Goal: Navigation & Orientation: Find specific page/section

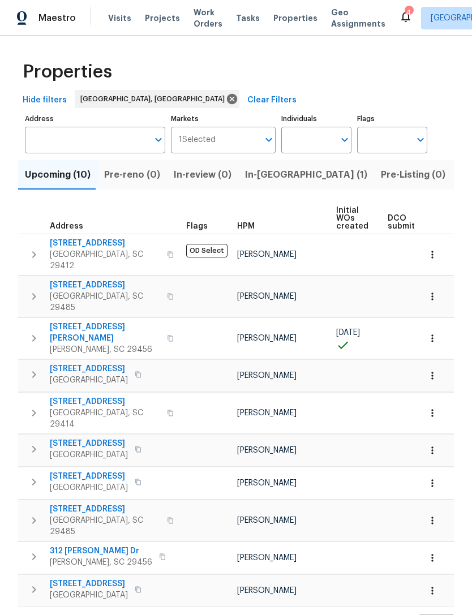
scroll to position [0, 3]
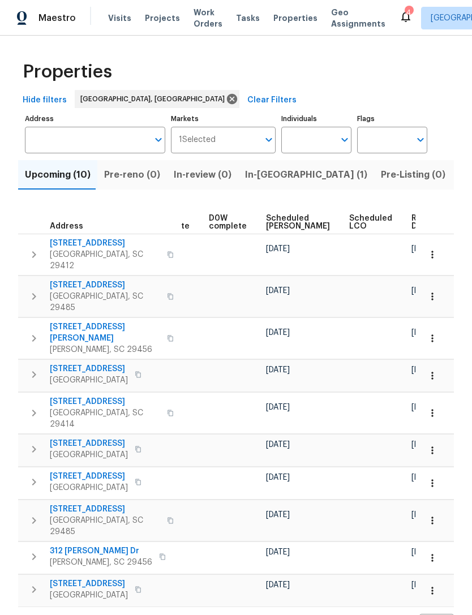
scroll to position [0, 295]
click at [286, 21] on span "Properties" at bounding box center [295, 17] width 44 height 11
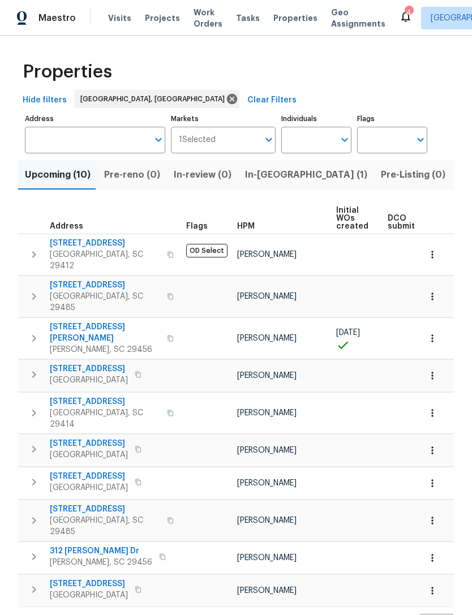
click at [198, 18] on span "Work Orders" at bounding box center [207, 18] width 29 height 23
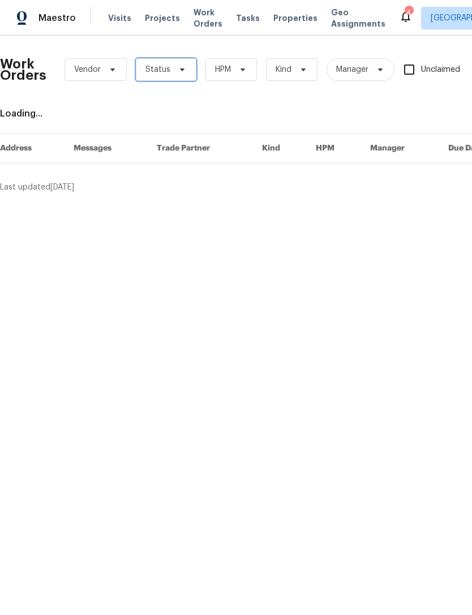
click at [176, 74] on span "Status" at bounding box center [166, 69] width 61 height 23
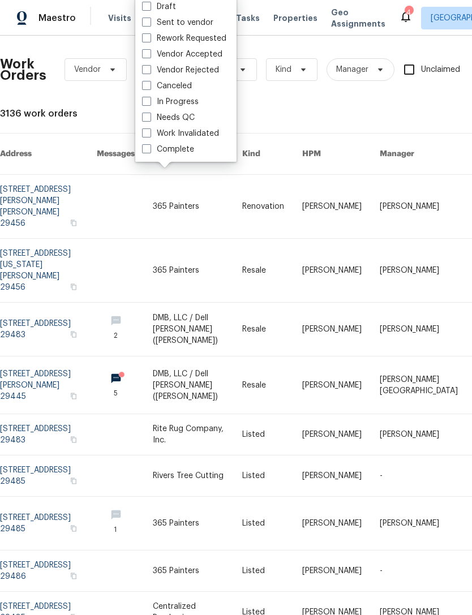
click at [146, 115] on span at bounding box center [146, 117] width 9 height 9
click at [146, 115] on input "Needs QC" at bounding box center [145, 115] width 7 height 7
checkbox input "true"
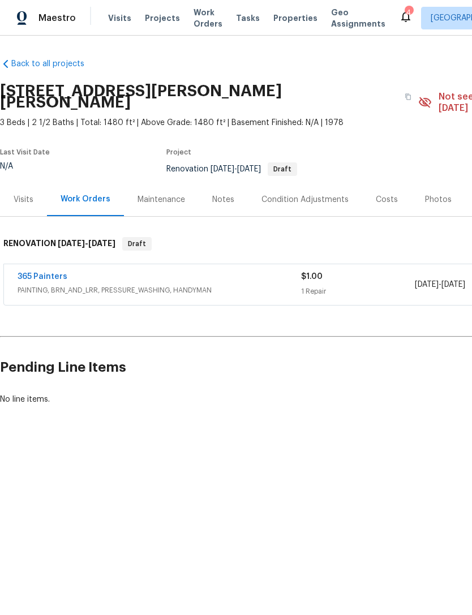
click at [284, 32] on div "Maestro Visits Projects Work Orders Tasks Properties Geo Assignments 4 [GEOGRAP…" at bounding box center [236, 18] width 472 height 36
click at [286, 20] on span "Properties" at bounding box center [295, 17] width 44 height 11
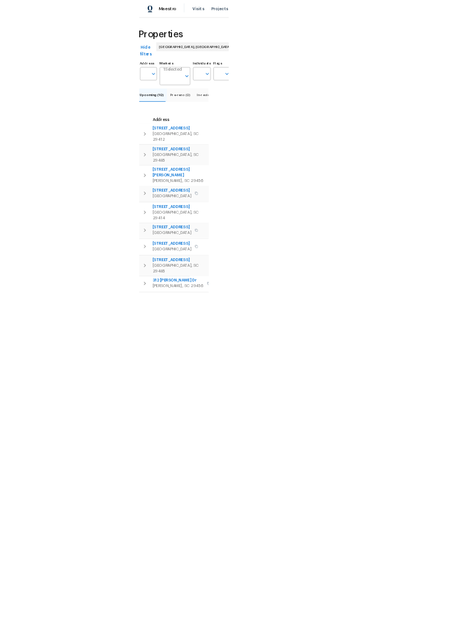
scroll to position [0, 23]
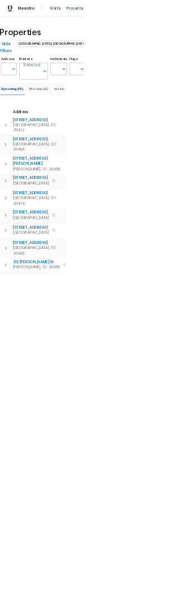
click at [145, 23] on span "Projects" at bounding box center [162, 17] width 35 height 11
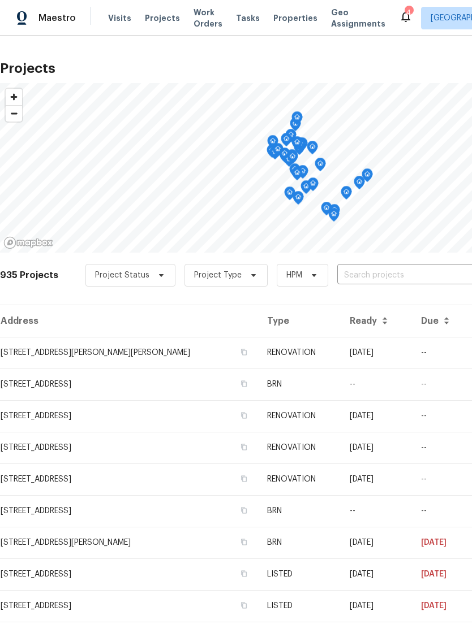
click at [284, 23] on span "Properties" at bounding box center [295, 17] width 44 height 11
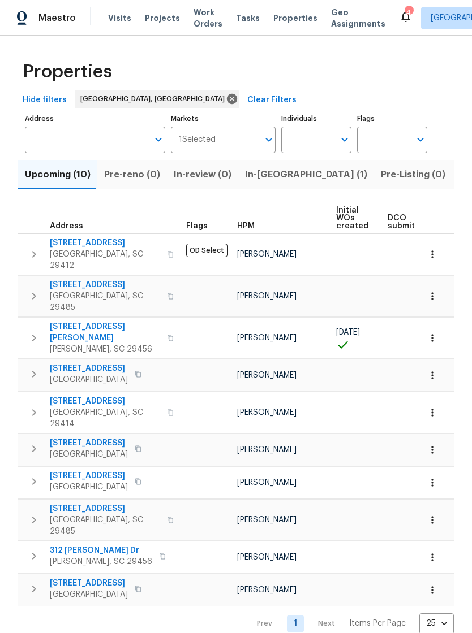
click at [435, 333] on icon "button" at bounding box center [431, 338] width 11 height 11
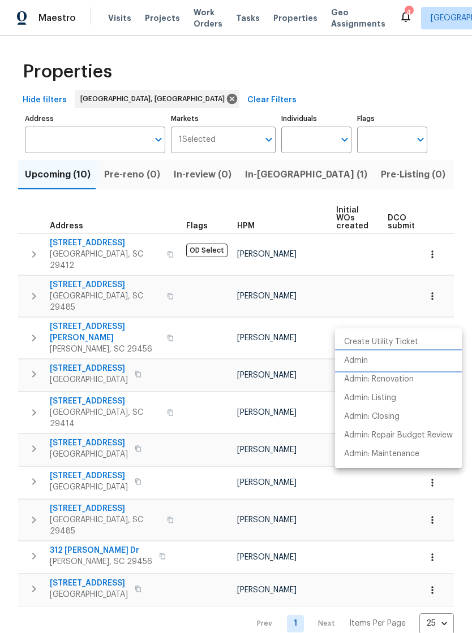
click at [362, 364] on p "Admin" at bounding box center [356, 361] width 24 height 12
